Goal: Transaction & Acquisition: Download file/media

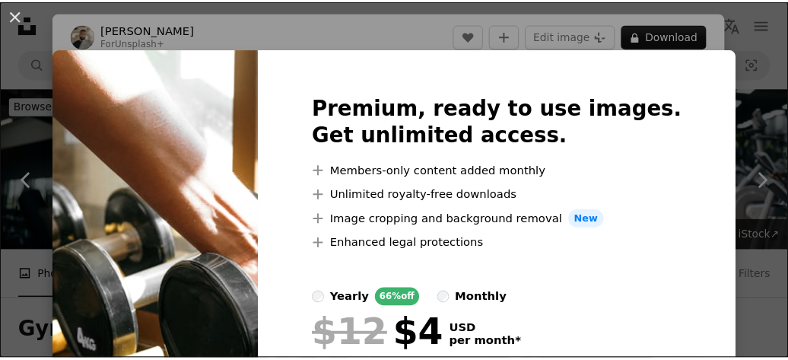
scroll to position [1369, 0]
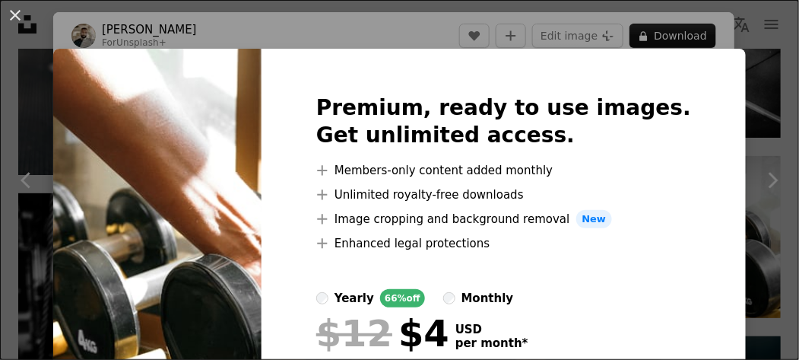
click at [751, 76] on div "An X shape Premium, ready to use images. Get unlimited access. A plus sign Memb…" at bounding box center [399, 180] width 799 height 360
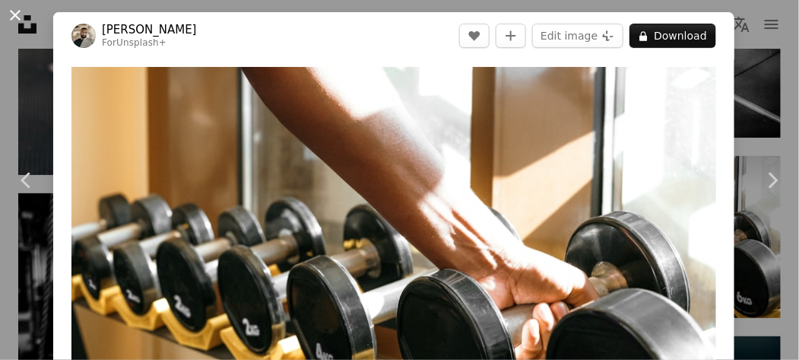
click at [6, 18] on button "An X shape" at bounding box center [15, 15] width 18 height 18
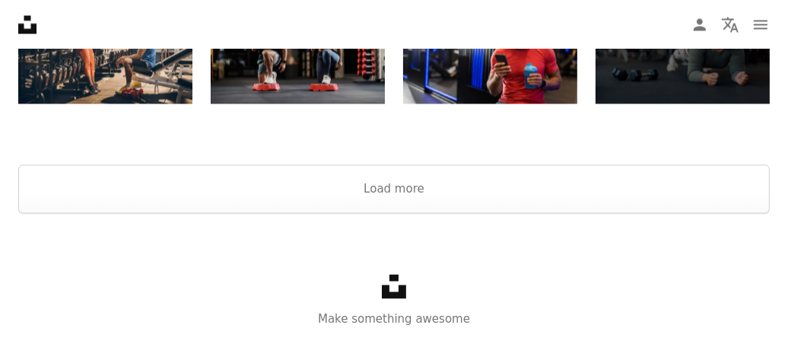
scroll to position [2696, 0]
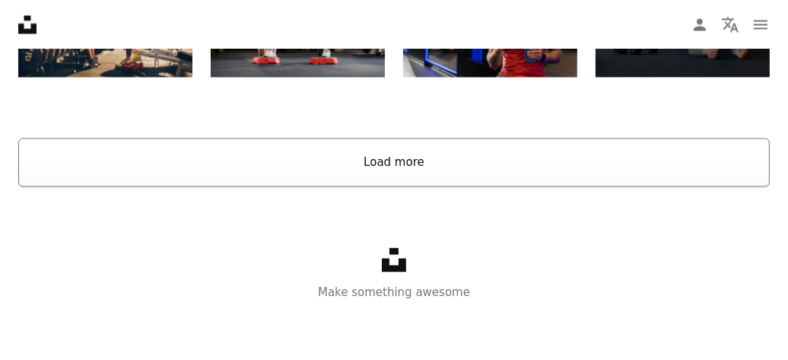
click at [353, 164] on button "Load more" at bounding box center [393, 162] width 751 height 49
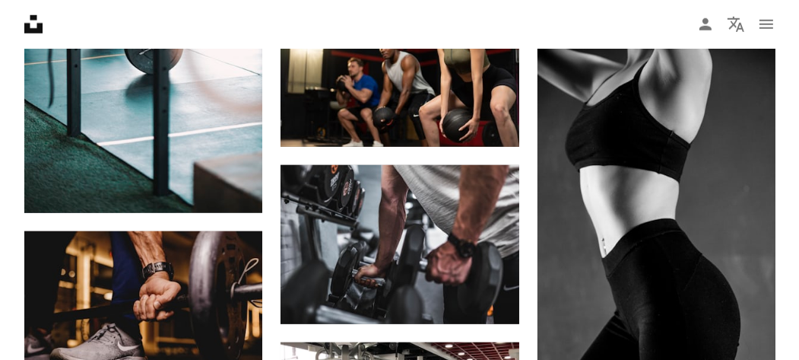
scroll to position [6499, 0]
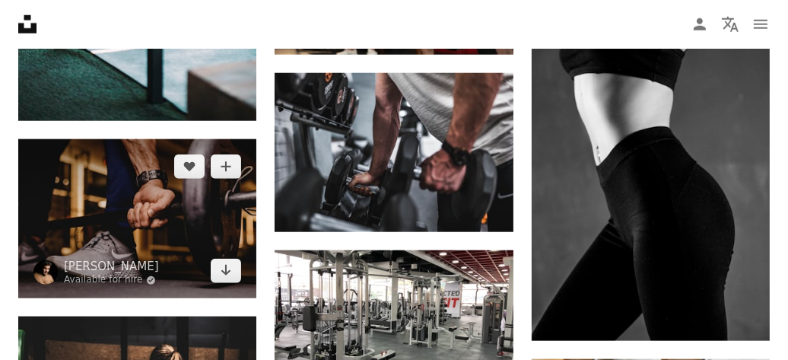
click at [194, 228] on img at bounding box center [137, 218] width 238 height 159
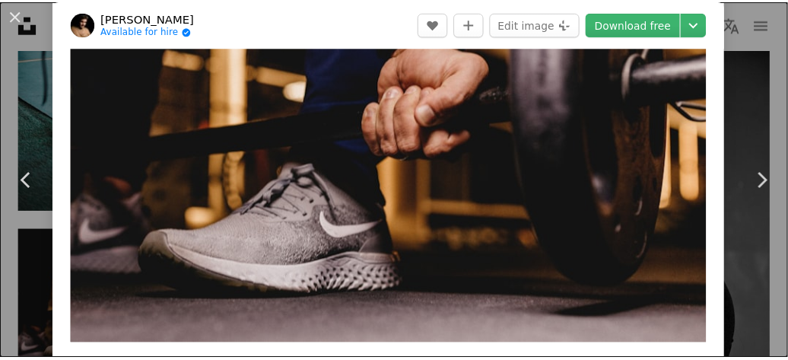
scroll to position [466, 0]
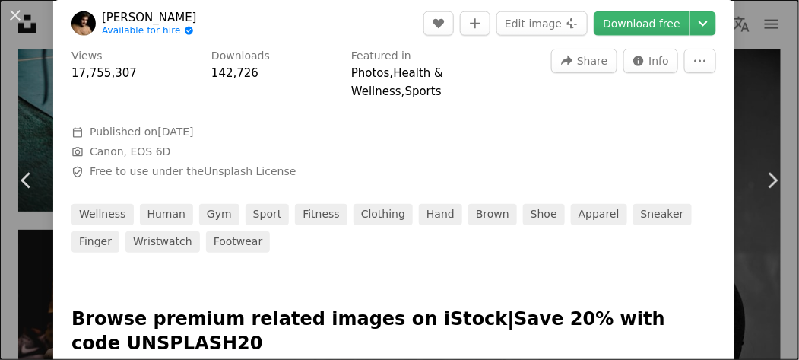
click at [753, 63] on div "An X shape Chevron left Chevron right [PERSON_NAME] Available for hire A checkm…" at bounding box center [399, 180] width 799 height 360
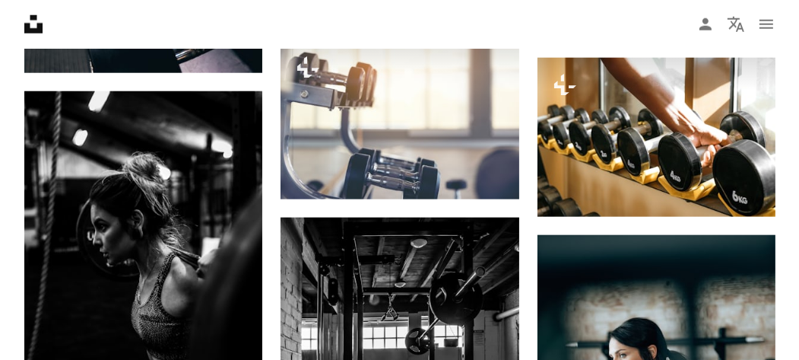
scroll to position [1403, 0]
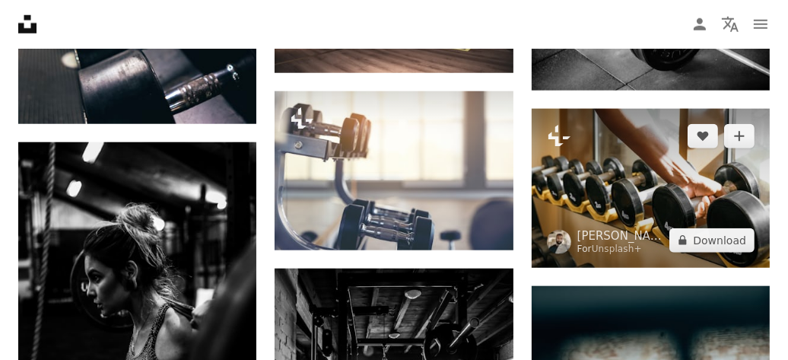
click at [657, 171] on img at bounding box center [651, 188] width 238 height 159
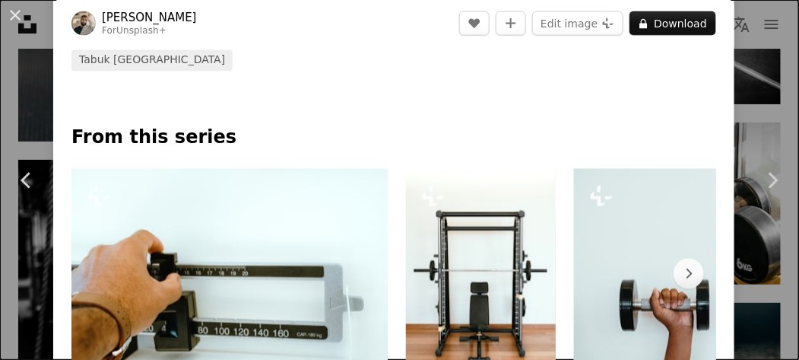
scroll to position [761, 0]
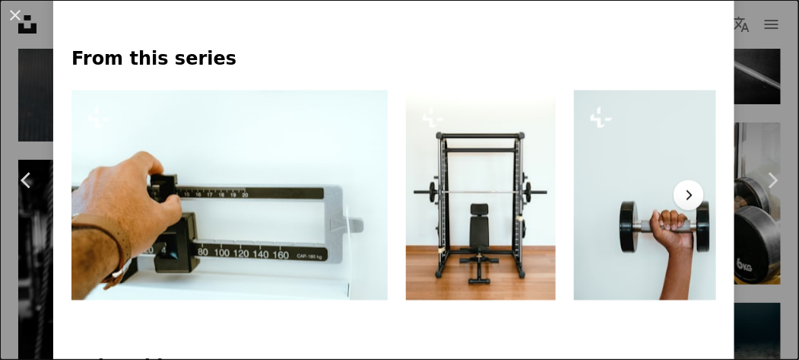
click at [681, 187] on icon "Chevron right" at bounding box center [688, 194] width 15 height 15
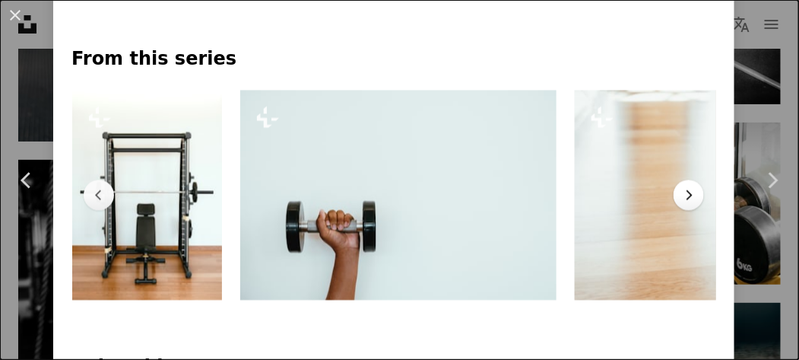
click at [681, 187] on icon "Chevron right" at bounding box center [688, 194] width 15 height 15
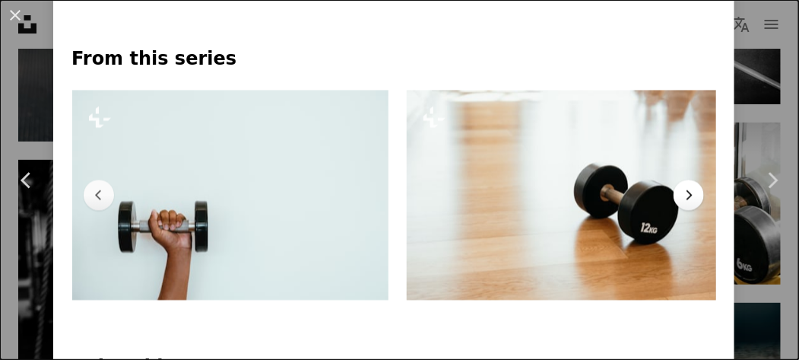
click at [687, 189] on icon "button" at bounding box center [690, 194] width 6 height 10
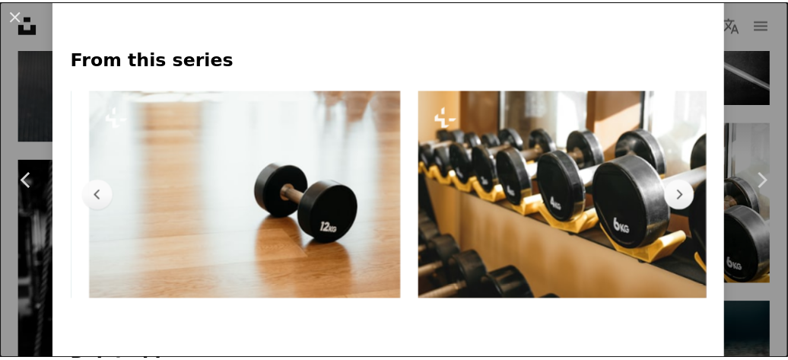
scroll to position [0, 837]
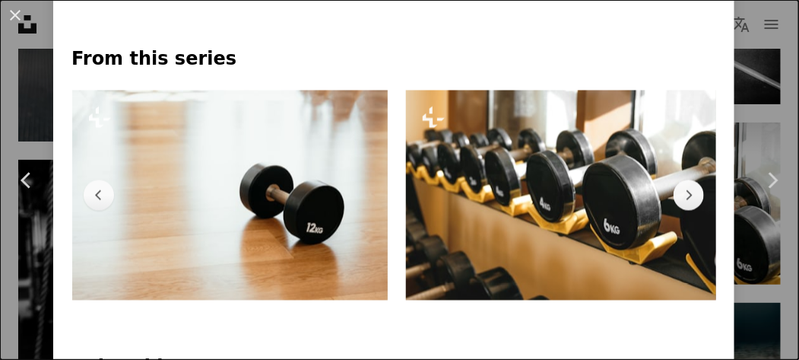
click at [733, 202] on div "An X shape Chevron left Chevron right [PERSON_NAME] For Unsplash+ A heart A plu…" at bounding box center [399, 180] width 799 height 360
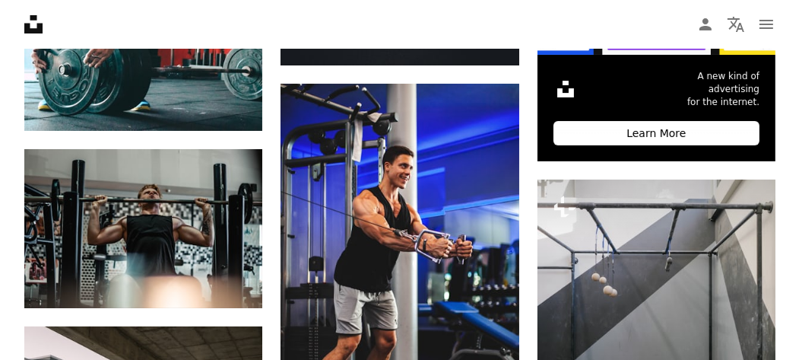
scroll to position [5129, 0]
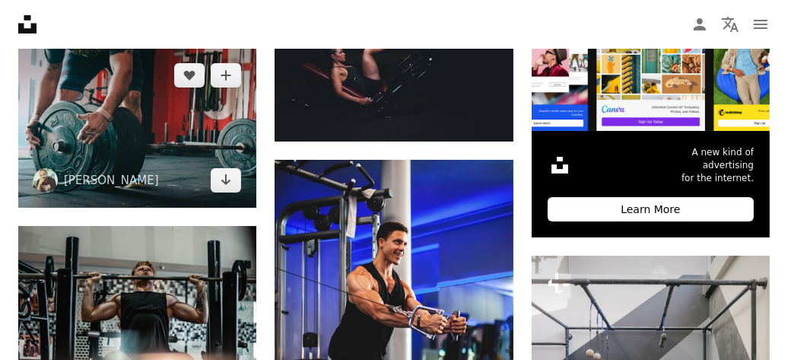
click at [210, 146] on img at bounding box center [137, 127] width 238 height 159
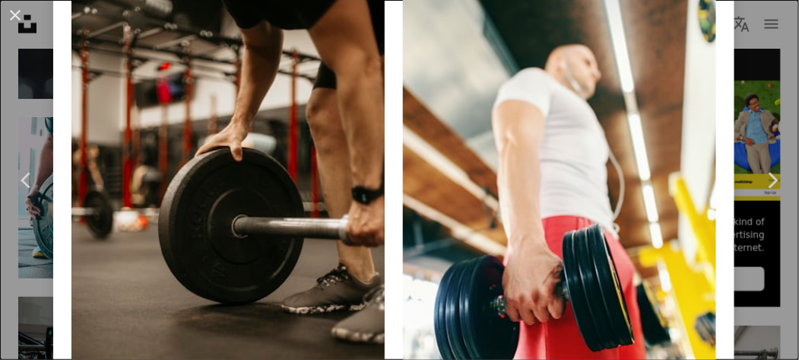
scroll to position [2662, 0]
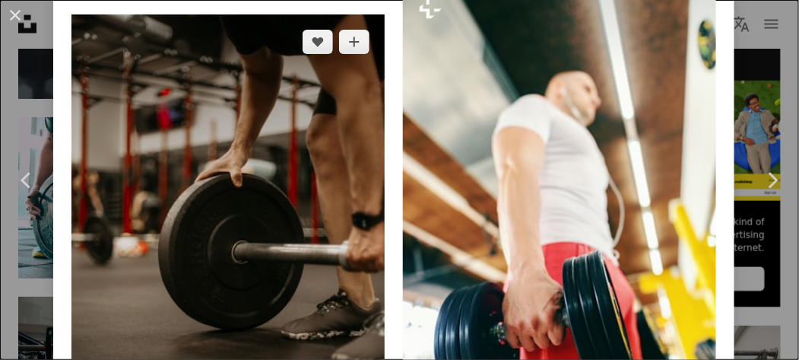
click at [268, 211] on img at bounding box center [227, 249] width 313 height 470
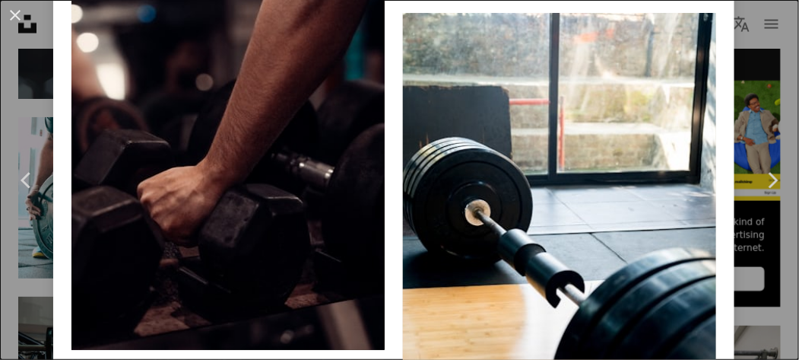
scroll to position [7302, 0]
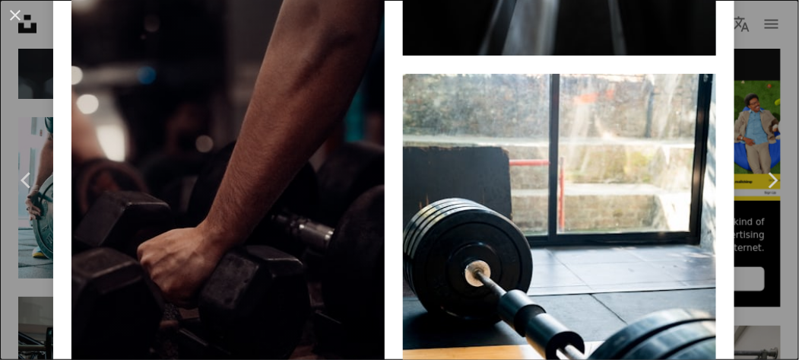
click at [263, 77] on img at bounding box center [227, 176] width 313 height 470
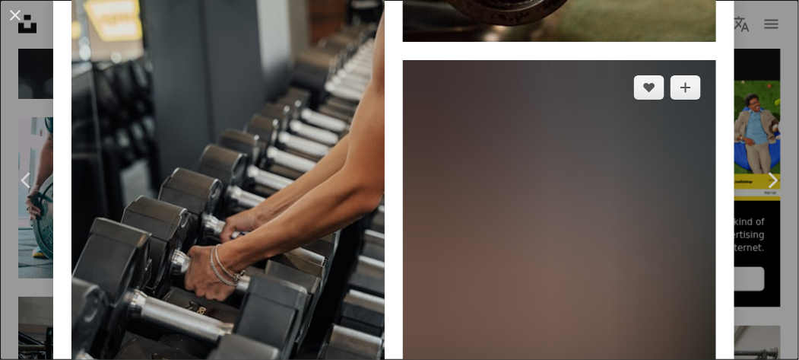
scroll to position [2662, 0]
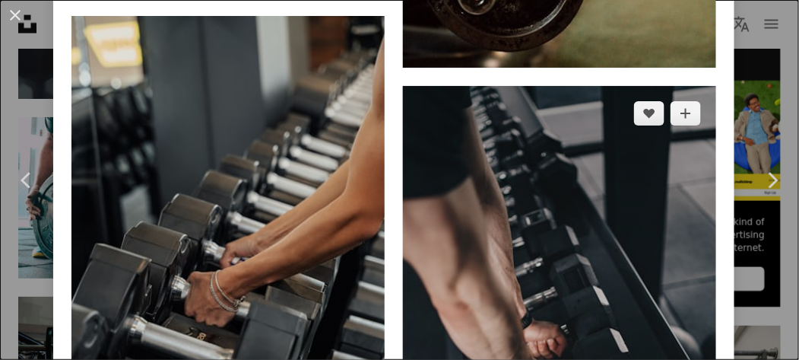
click at [562, 208] on img at bounding box center [559, 321] width 313 height 470
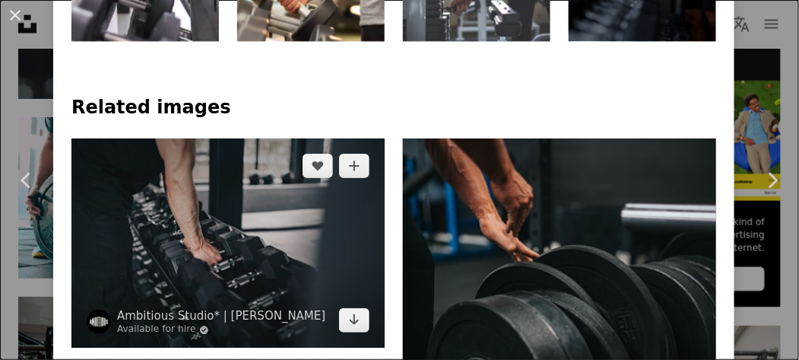
scroll to position [913, 0]
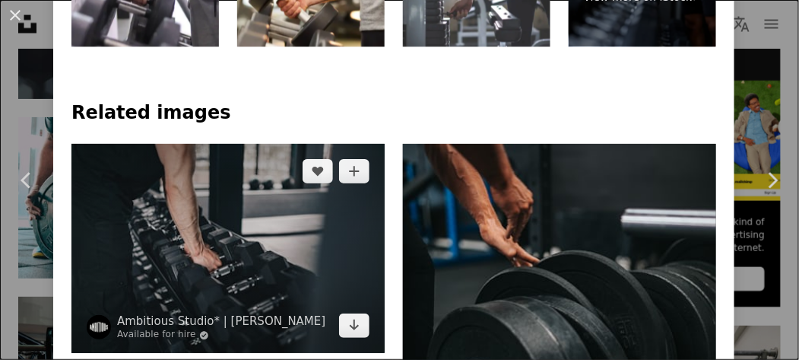
click at [278, 214] on img at bounding box center [227, 248] width 313 height 209
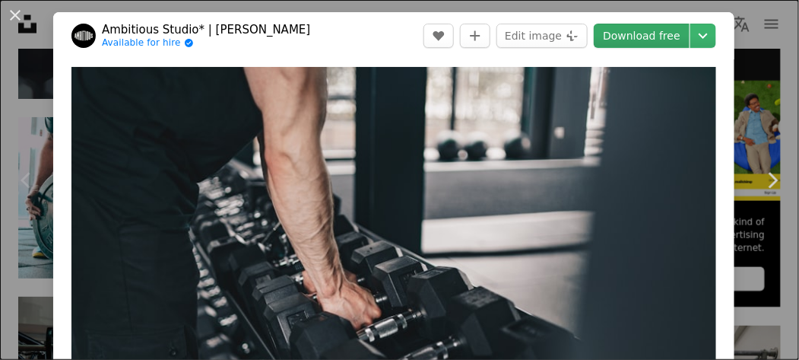
click at [634, 30] on link "Download free" at bounding box center [642, 36] width 96 height 24
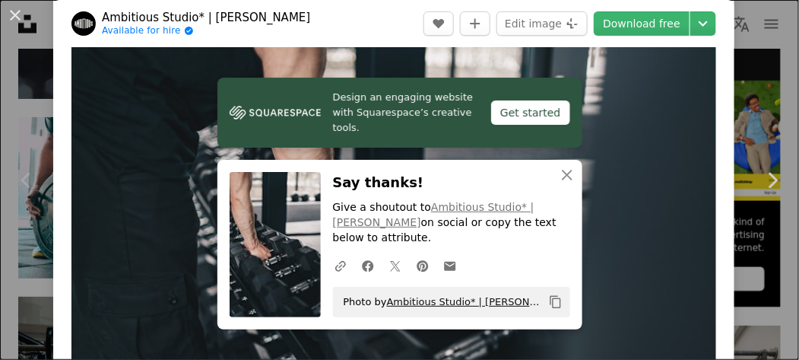
scroll to position [76, 0]
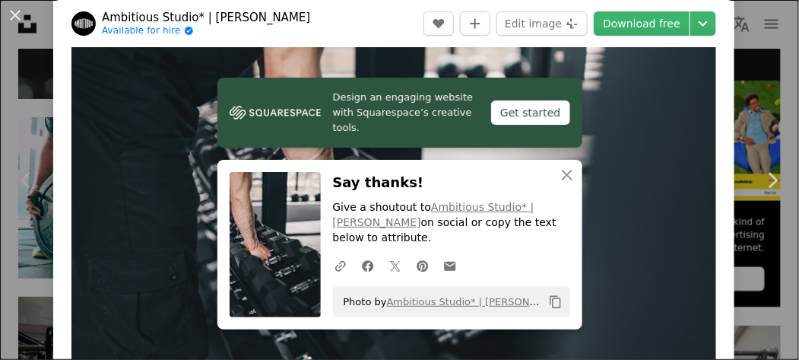
click at [611, 350] on img "Zoom in on this image" at bounding box center [393, 206] width 645 height 430
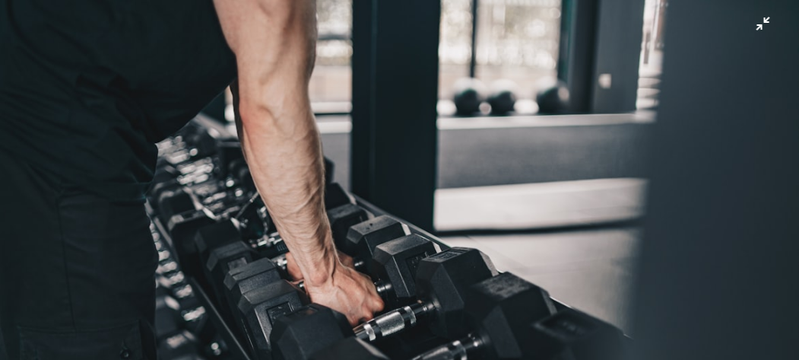
scroll to position [79, 0]
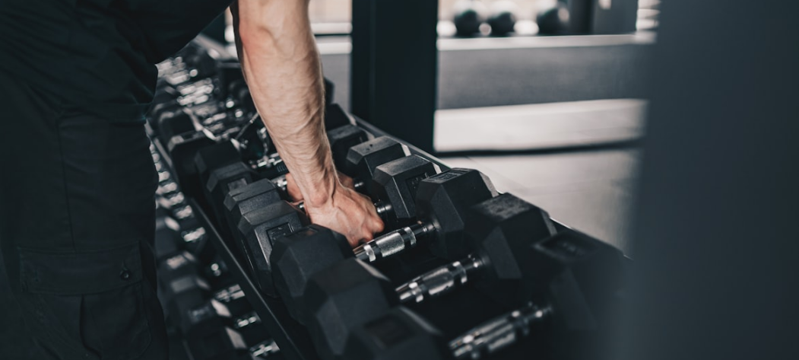
click at [745, 35] on img "Zoom out on this image" at bounding box center [399, 187] width 801 height 534
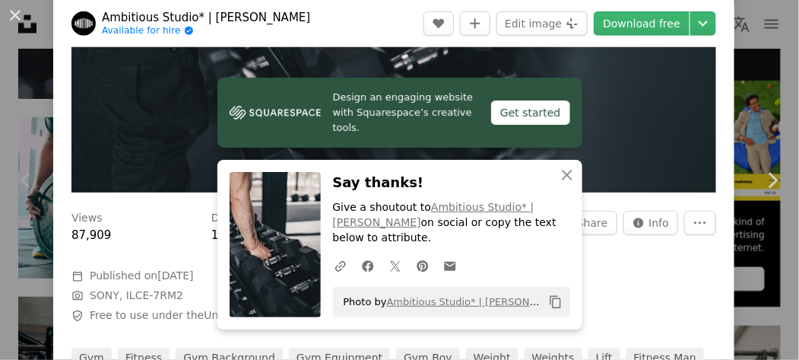
scroll to position [761, 0]
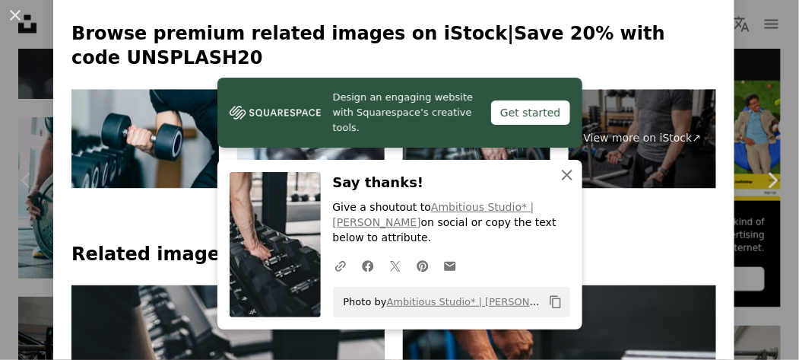
click at [562, 180] on icon "button" at bounding box center [567, 175] width 11 height 11
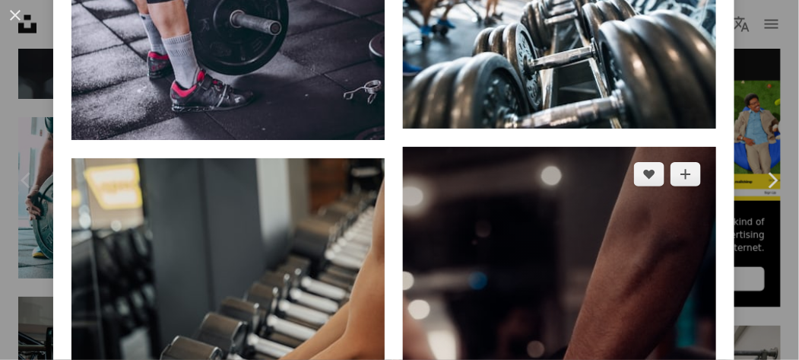
scroll to position [3803, 0]
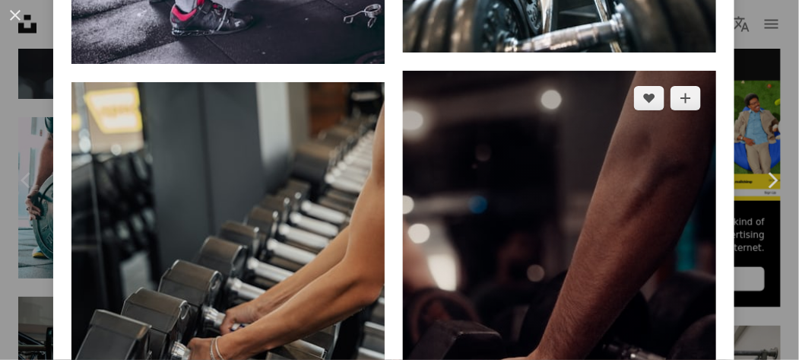
click at [608, 238] on img at bounding box center [559, 306] width 313 height 470
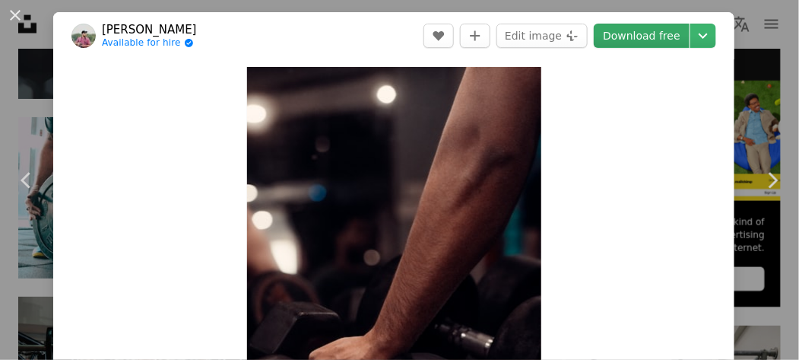
click at [641, 37] on link "Download free" at bounding box center [642, 36] width 96 height 24
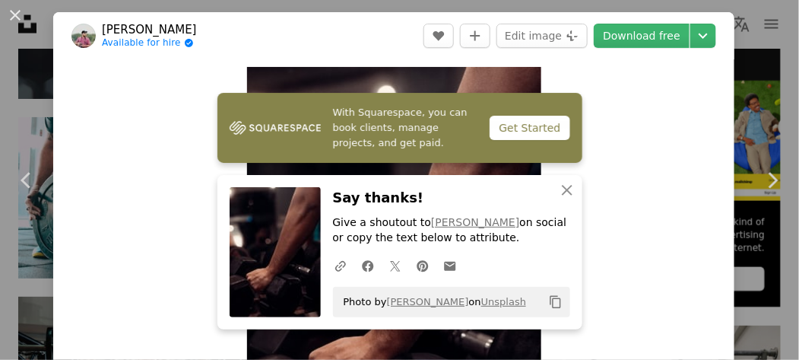
click at [119, 187] on div "Zoom in" at bounding box center [393, 287] width 681 height 457
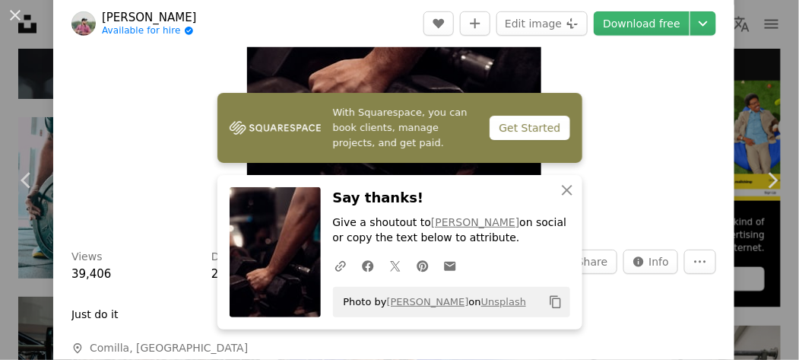
scroll to position [304, 0]
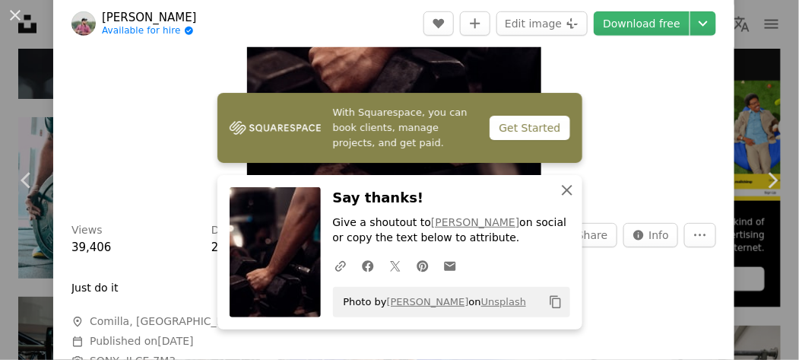
click at [560, 190] on icon "An X shape" at bounding box center [567, 190] width 18 height 18
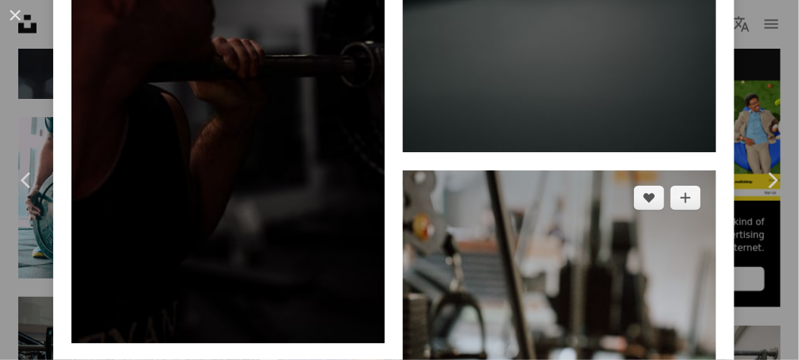
scroll to position [1978, 0]
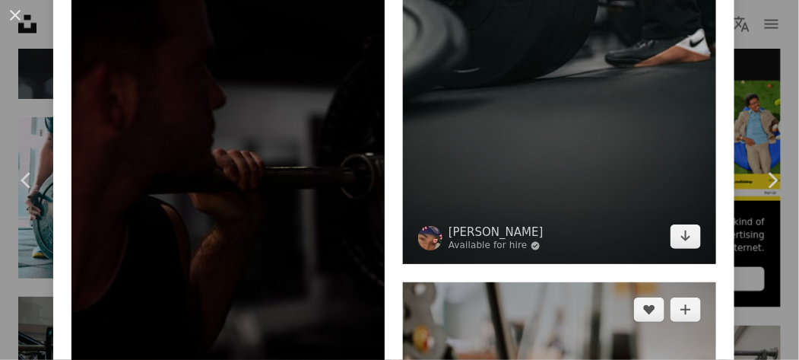
click at [470, 136] on img at bounding box center [559, 29] width 313 height 470
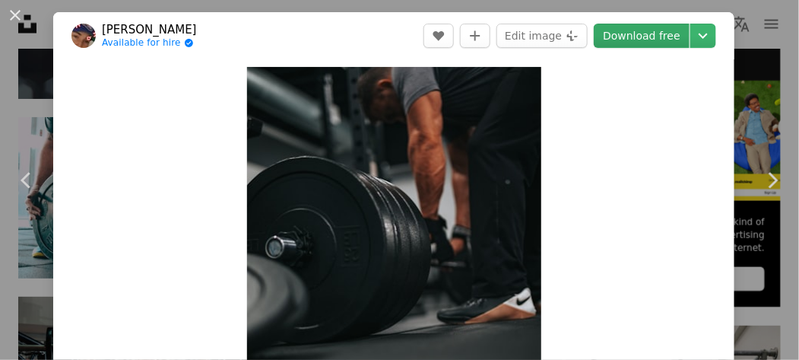
click at [621, 40] on link "Download free" at bounding box center [642, 36] width 96 height 24
